Goal: Navigation & Orientation: Understand site structure

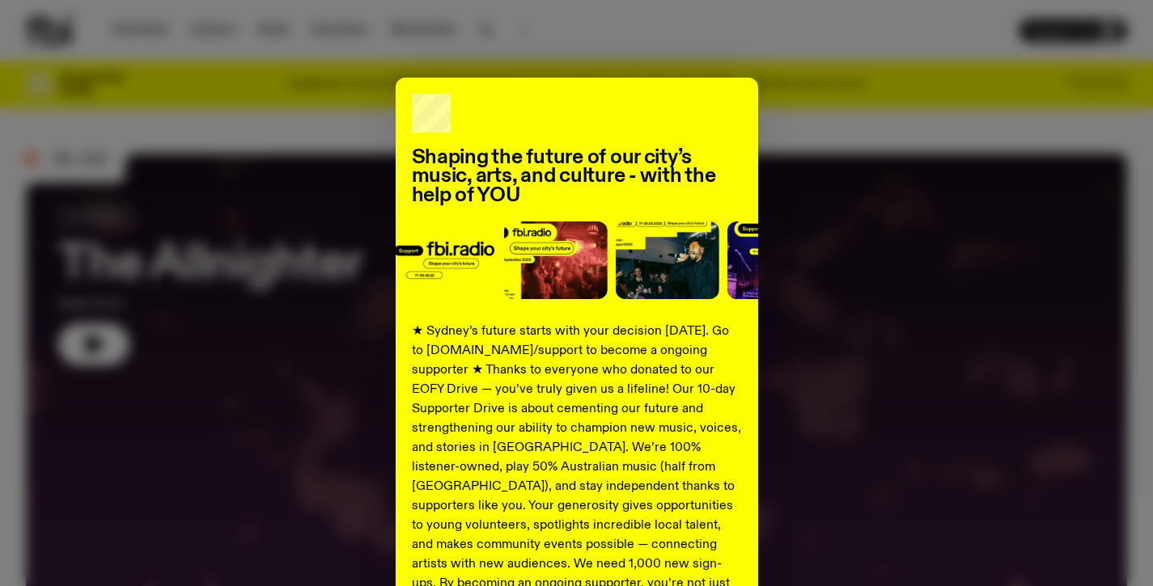
scroll to position [214, 0]
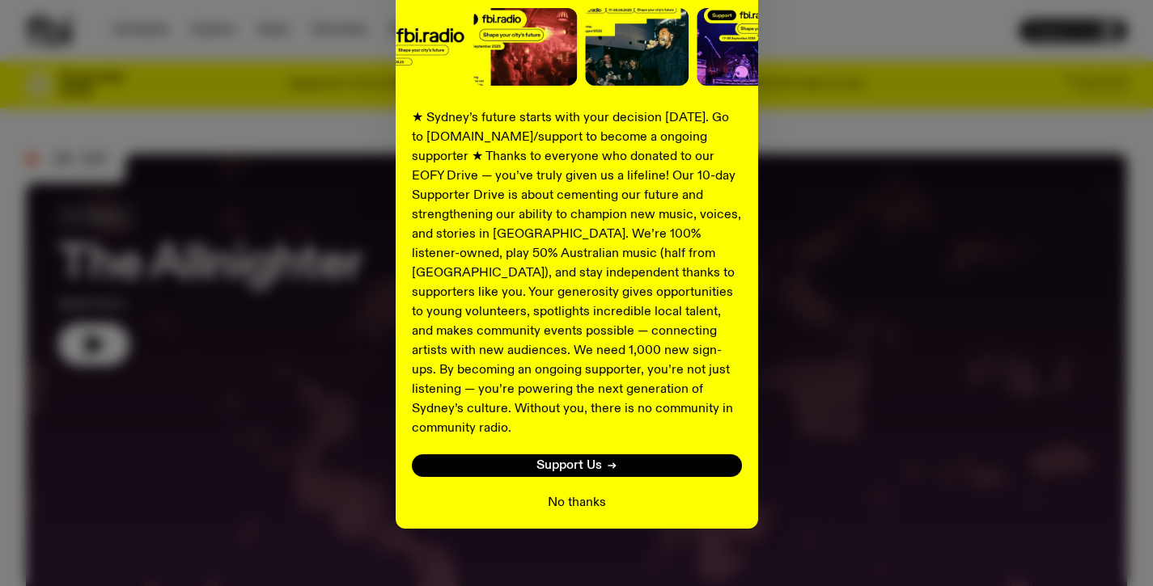
click at [574, 493] on button "No thanks" at bounding box center [577, 502] width 58 height 19
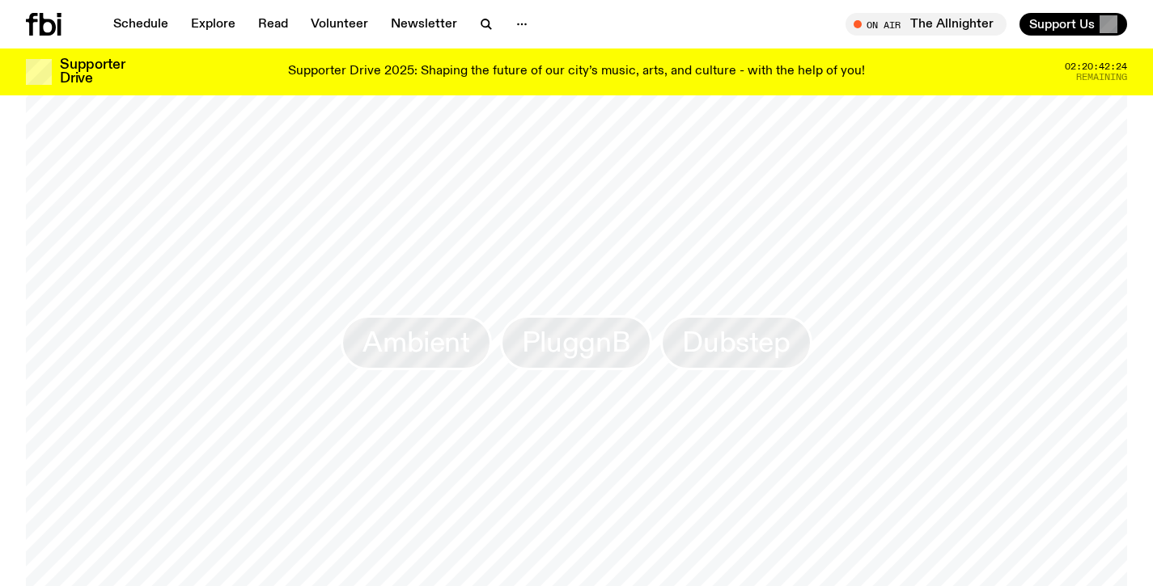
scroll to position [1466, 0]
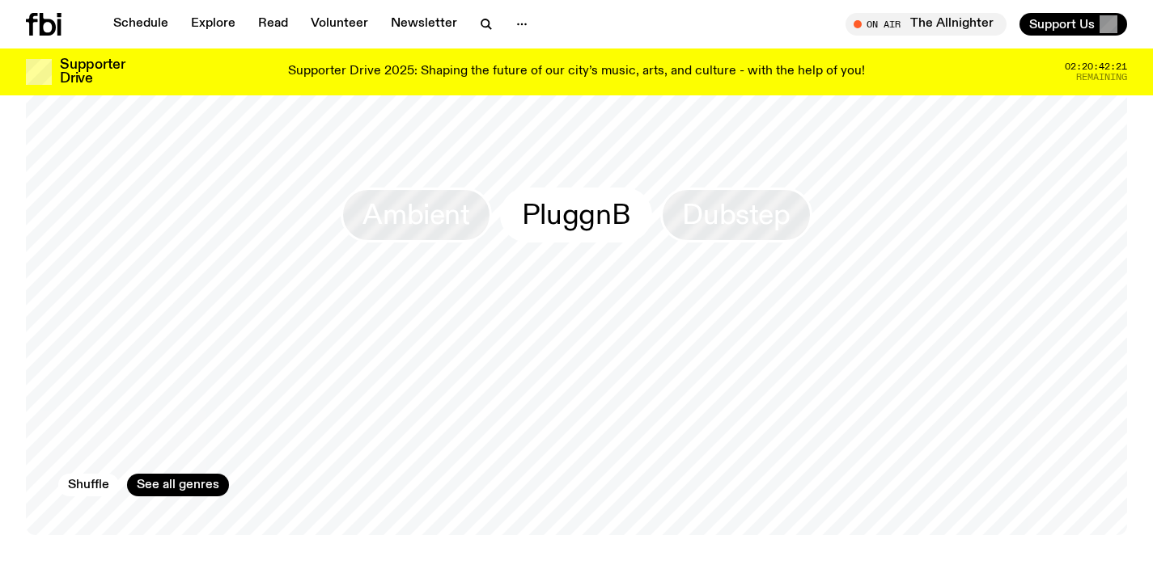
click at [568, 211] on span "PluggnB" at bounding box center [576, 215] width 108 height 32
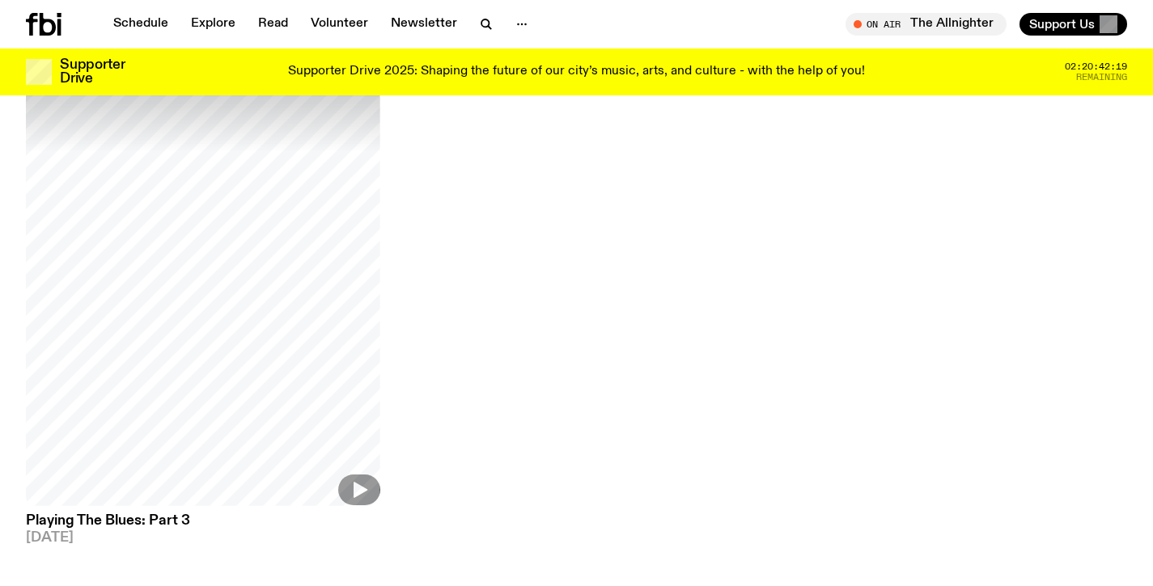
scroll to position [377, 0]
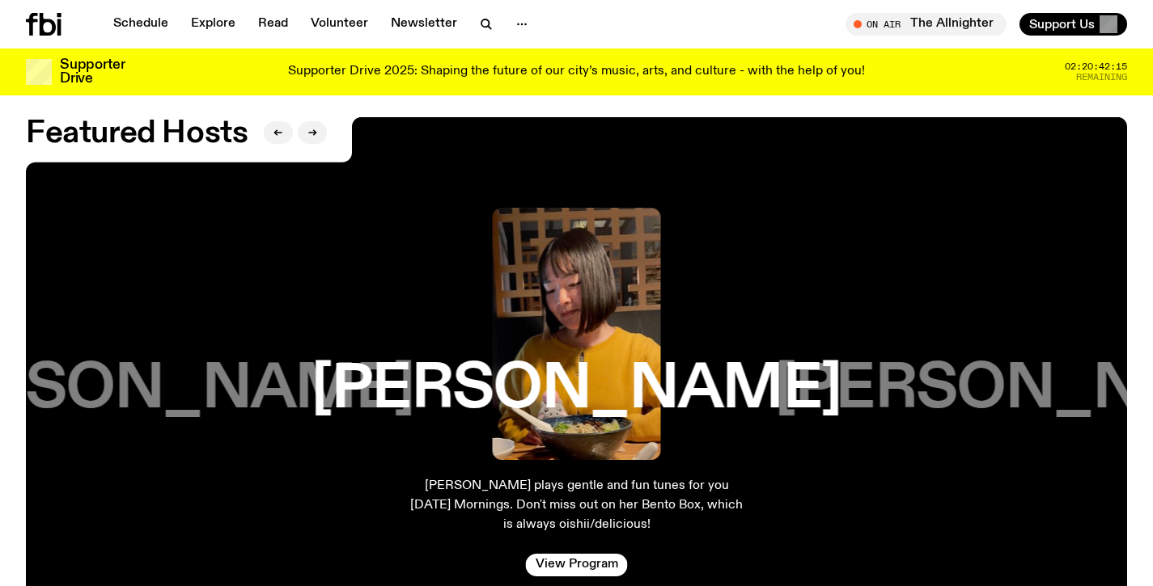
scroll to position [2674, 0]
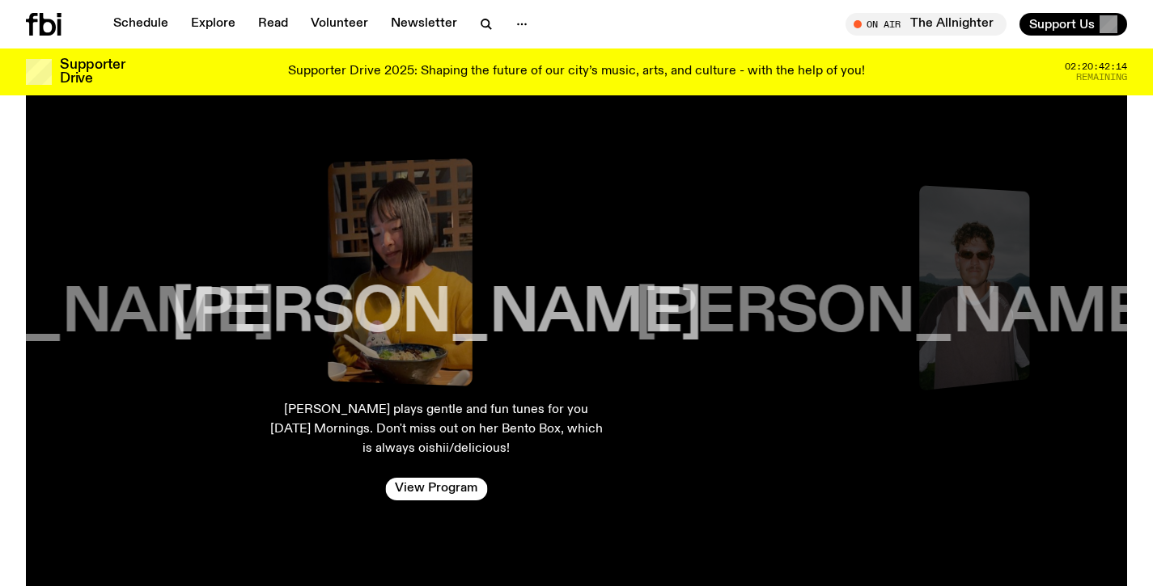
drag, startPoint x: 575, startPoint y: 279, endPoint x: 282, endPoint y: 280, distance: 292.8
click at [299, 283] on h3 "[PERSON_NAME]" at bounding box center [436, 313] width 530 height 61
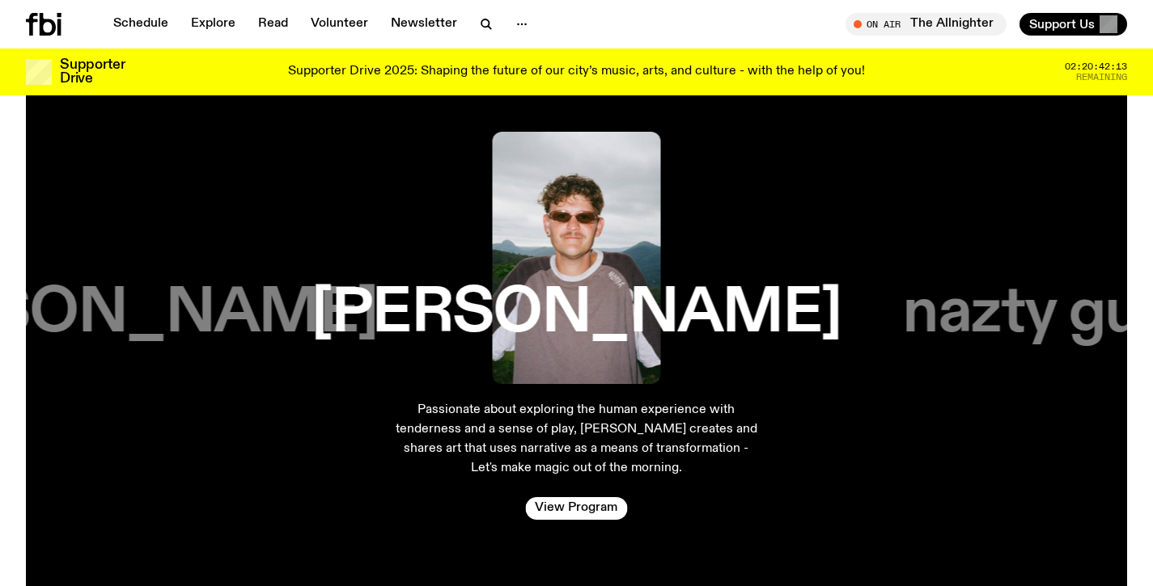
click at [328, 290] on h3 "[PERSON_NAME]" at bounding box center [576, 313] width 530 height 61
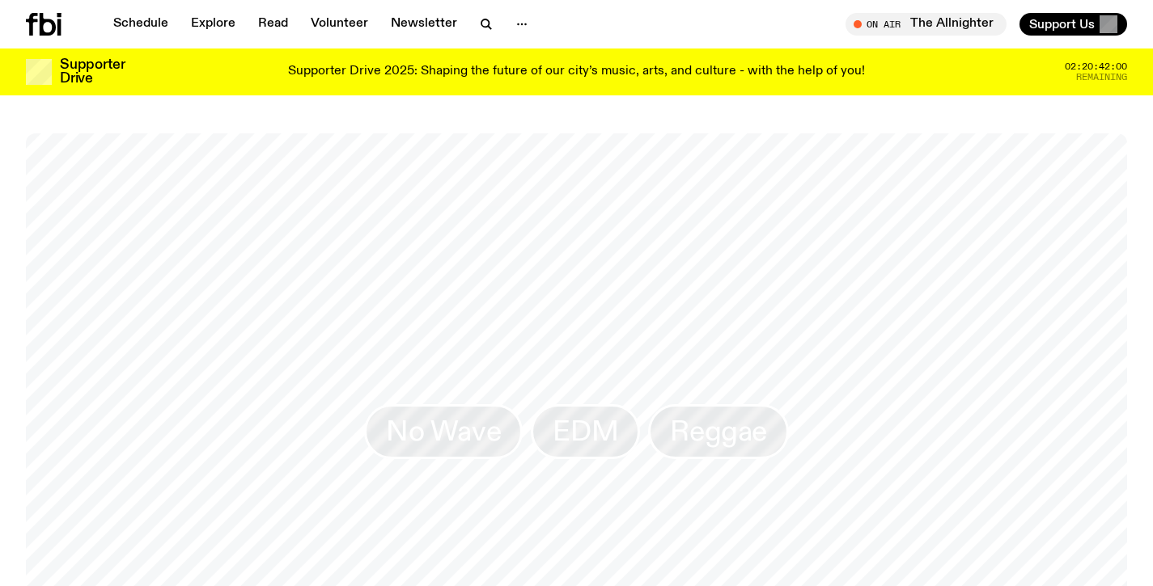
scroll to position [1175, 0]
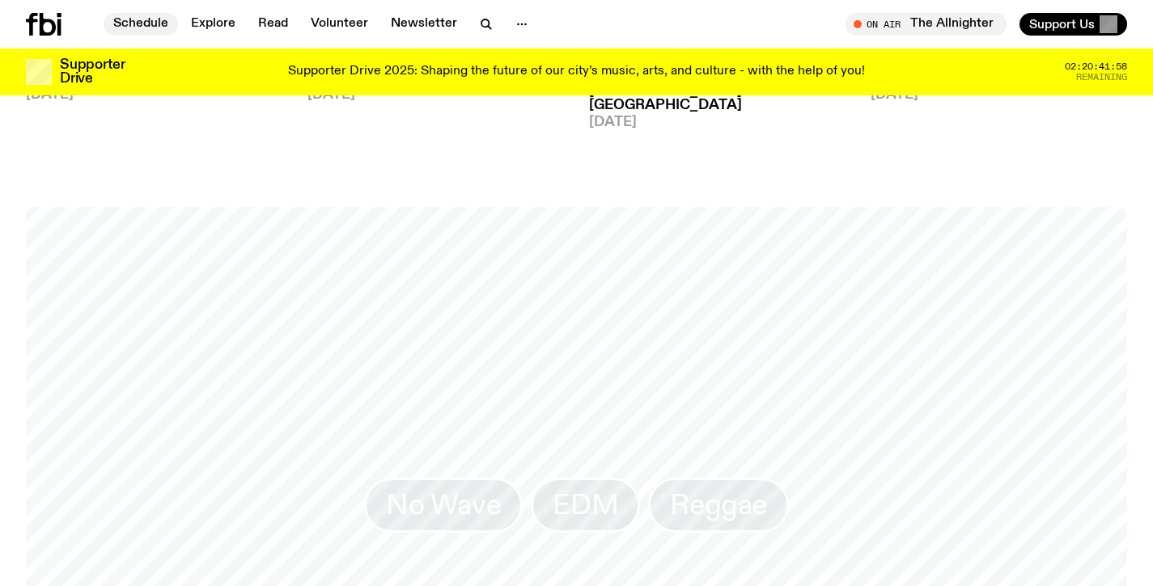
click at [154, 25] on link "Schedule" at bounding box center [141, 24] width 74 height 23
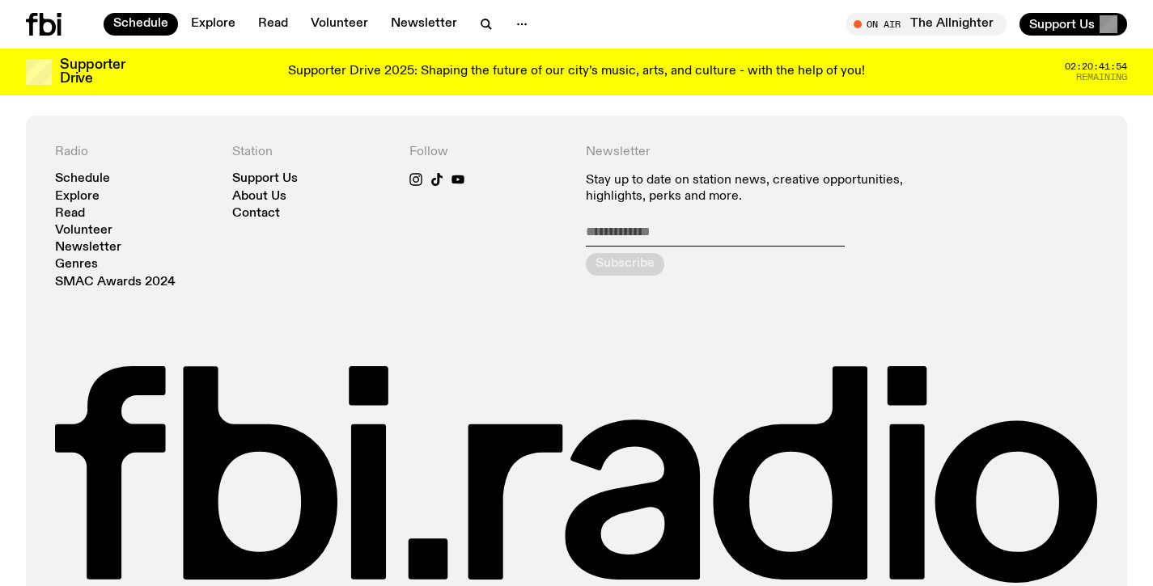
scroll to position [1298, 0]
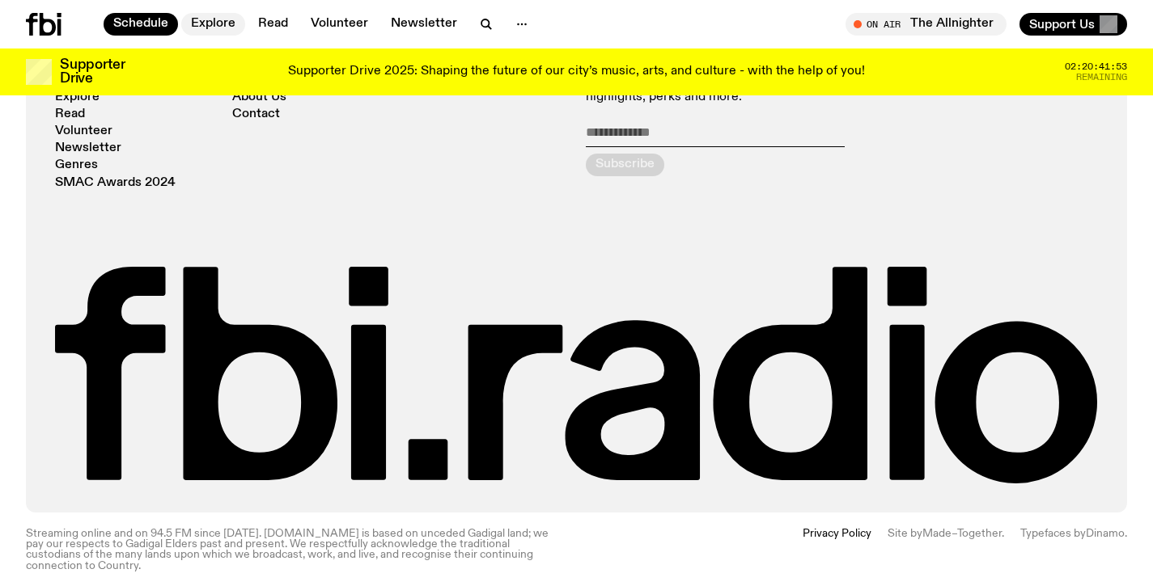
click at [227, 30] on link "Explore" at bounding box center [213, 24] width 64 height 23
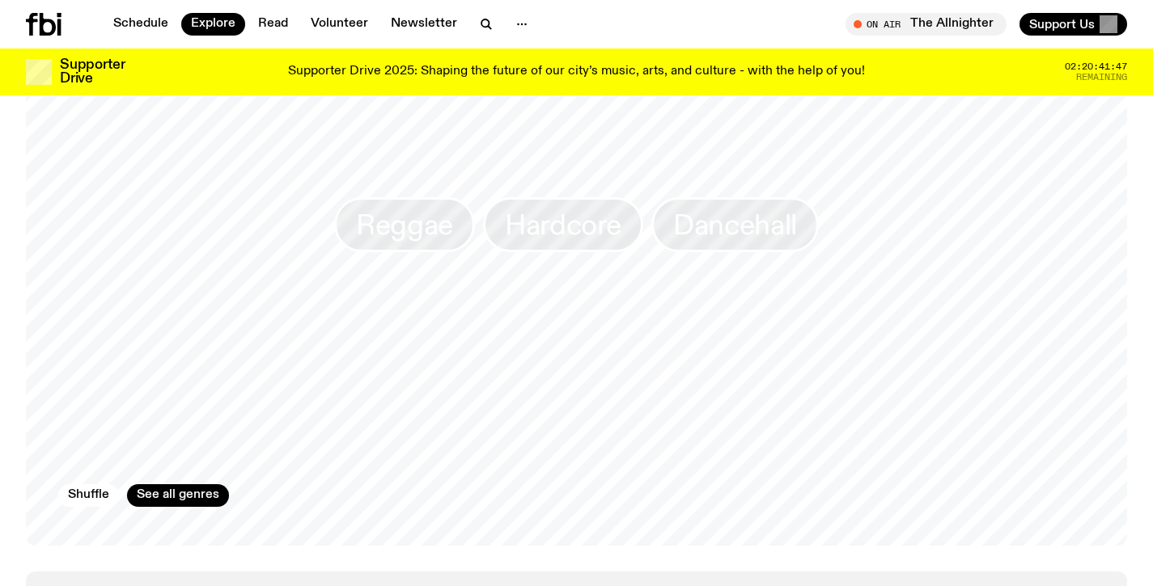
scroll to position [2498, 0]
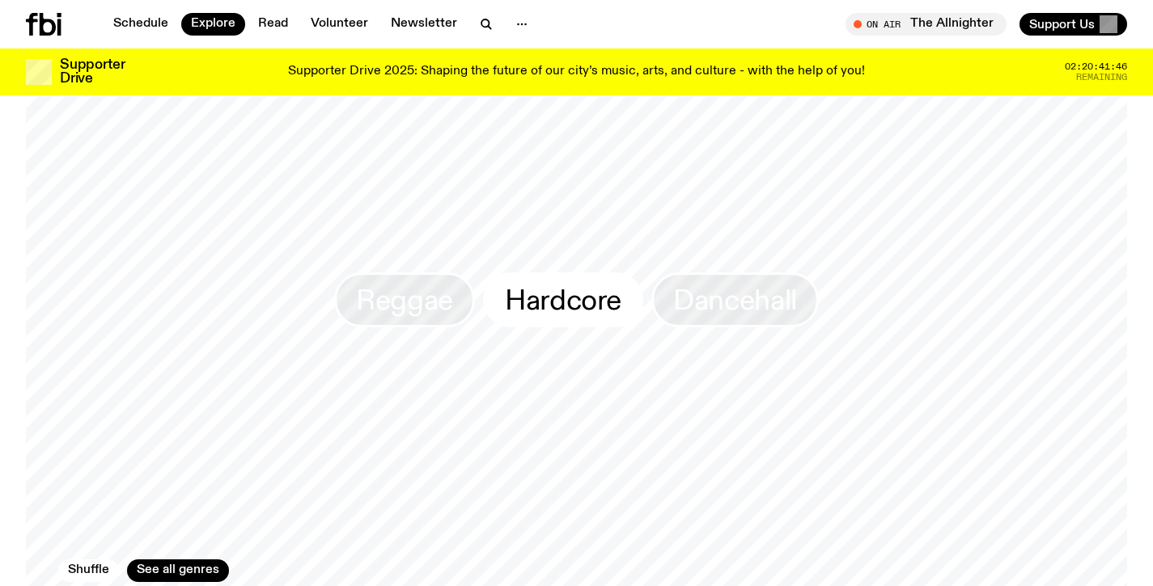
click at [585, 285] on span "Hardcore" at bounding box center [563, 301] width 116 height 32
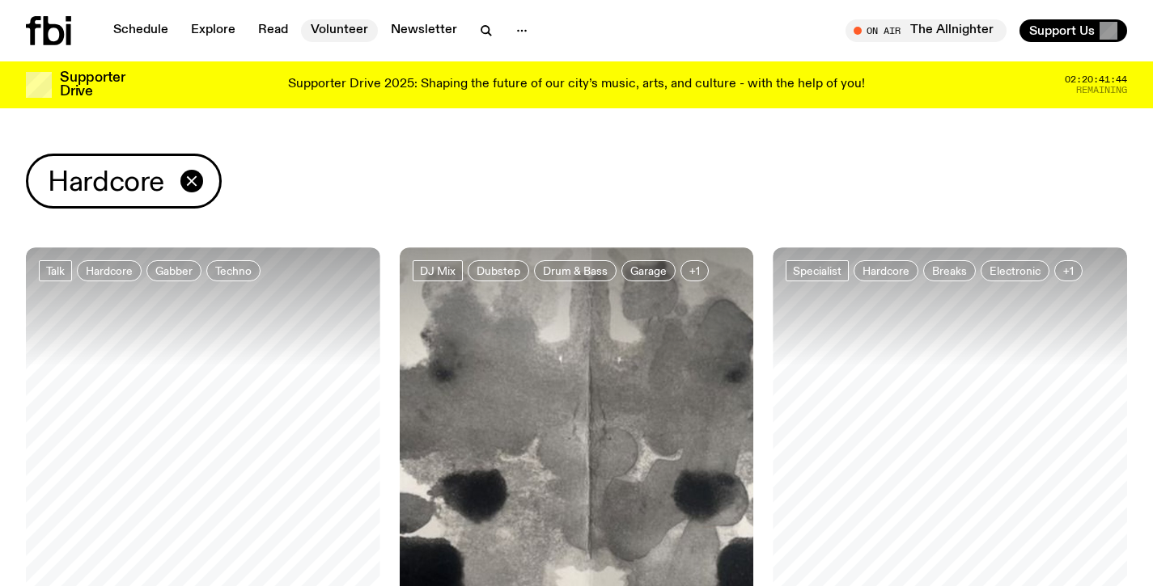
click at [327, 26] on link "Volunteer" at bounding box center [339, 30] width 77 height 23
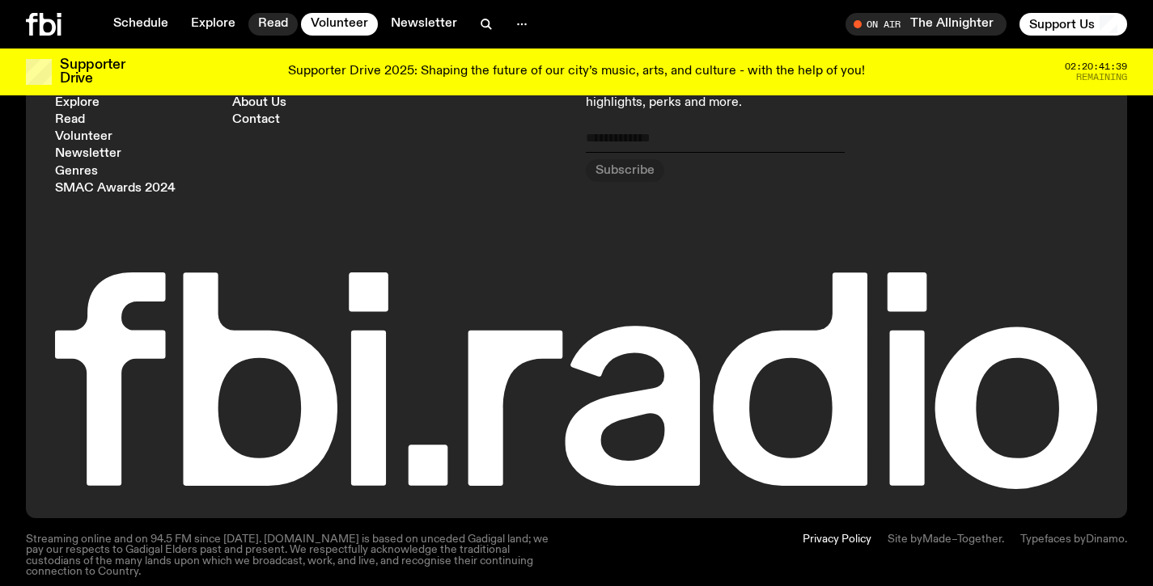
scroll to position [1767, 0]
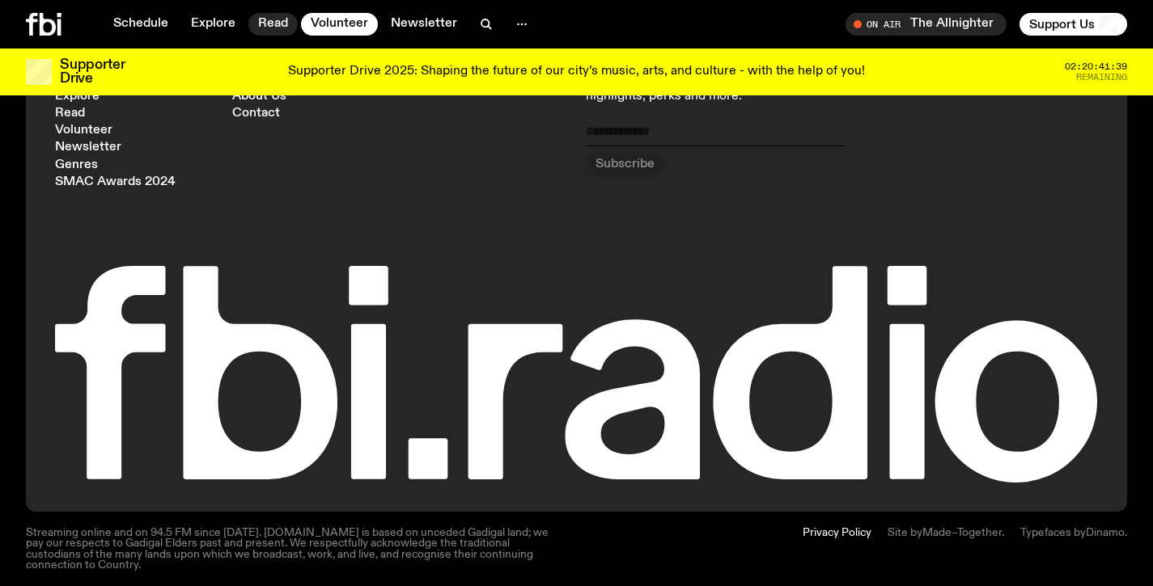
click at [271, 22] on link "Read" at bounding box center [272, 24] width 49 height 23
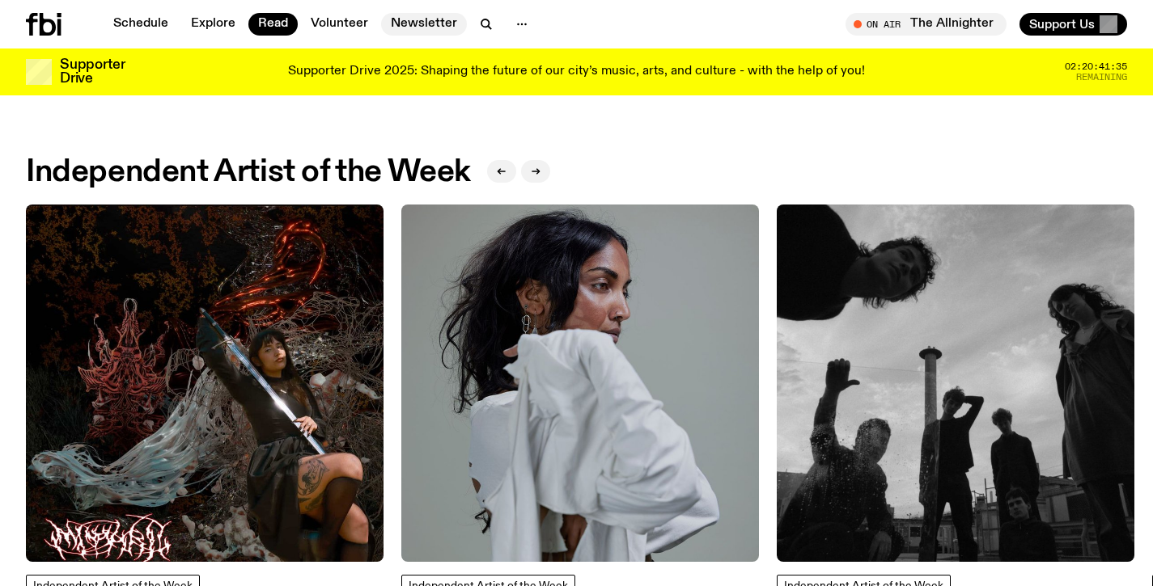
scroll to position [1863, 0]
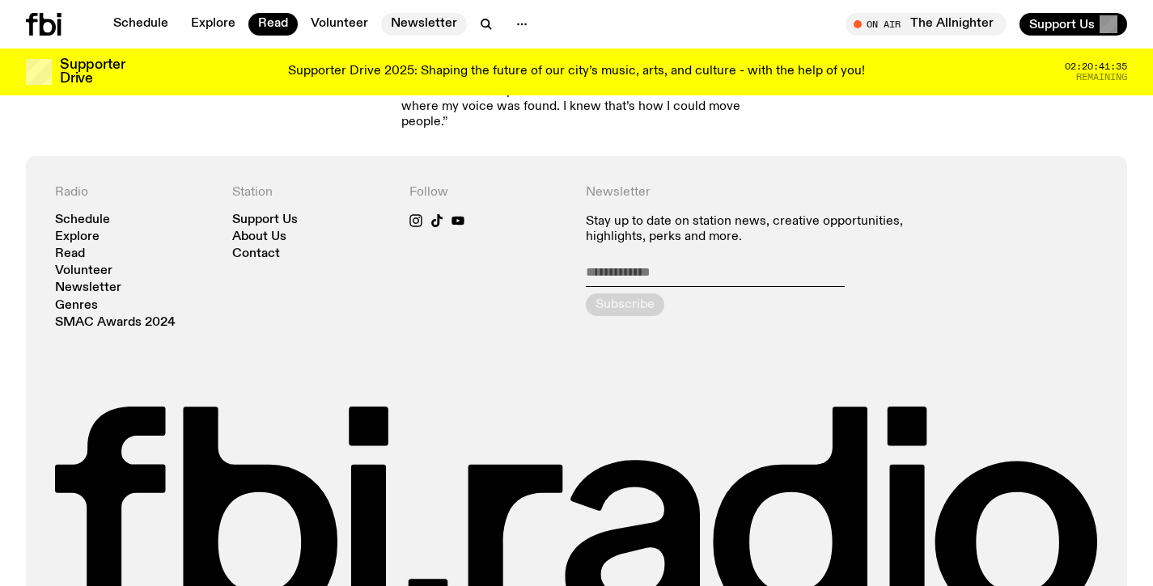
click at [425, 22] on link "Newsletter" at bounding box center [424, 24] width 86 height 23
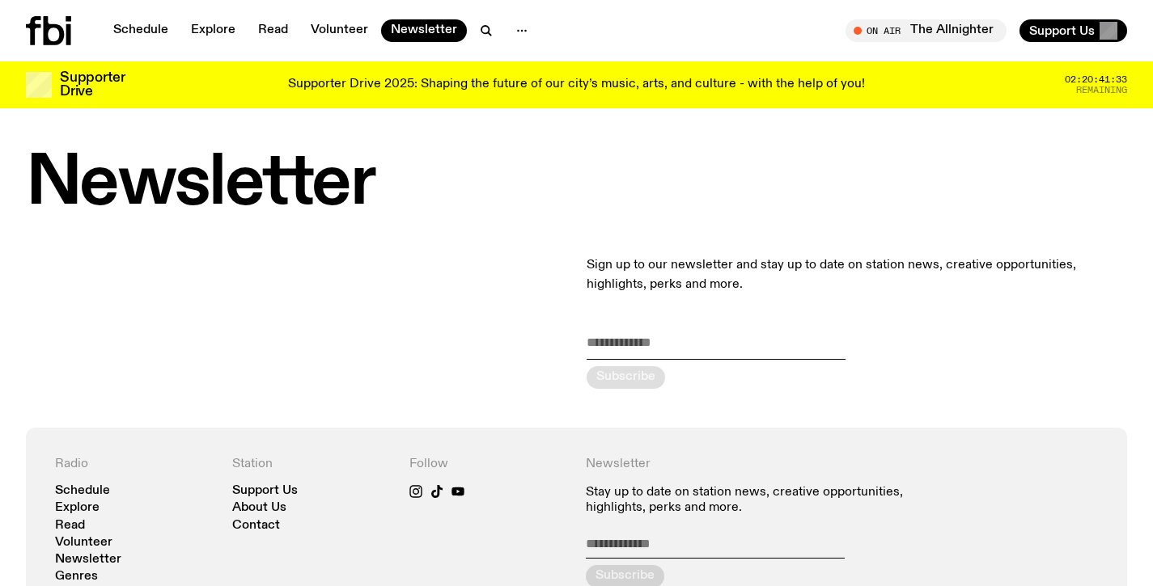
scroll to position [3, 0]
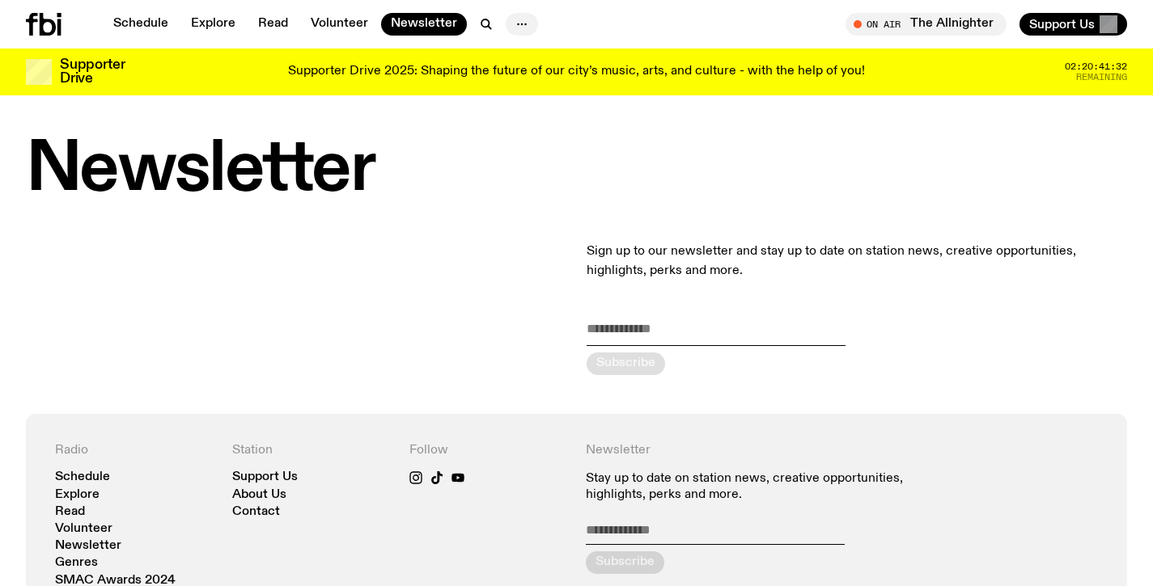
click at [529, 21] on button "button" at bounding box center [521, 24] width 32 height 23
